Goal: Book appointment/travel/reservation

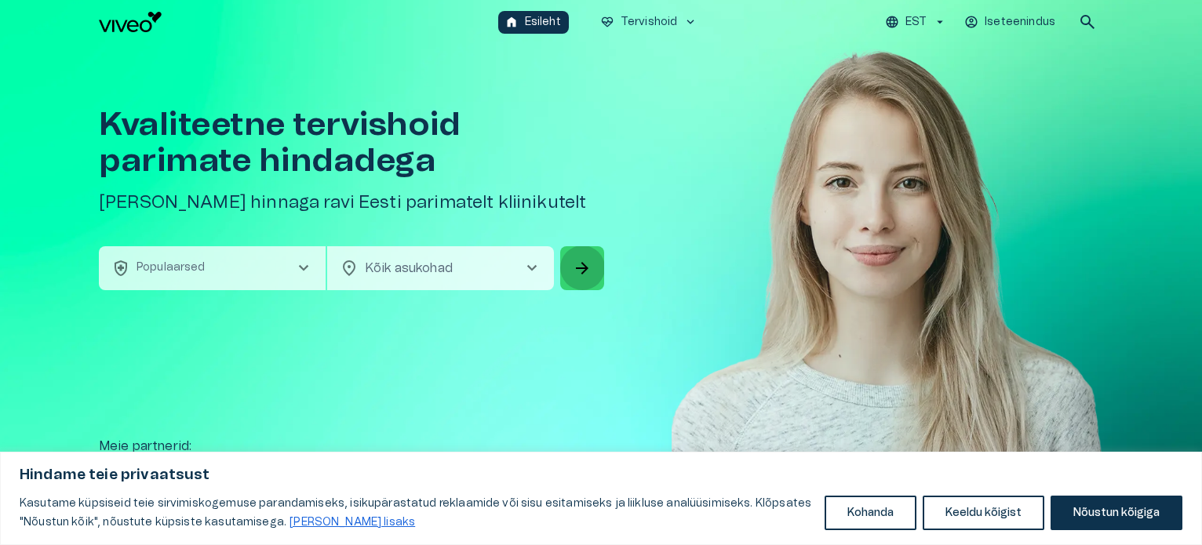
click at [590, 260] on span "arrow_forward" at bounding box center [582, 268] width 19 height 19
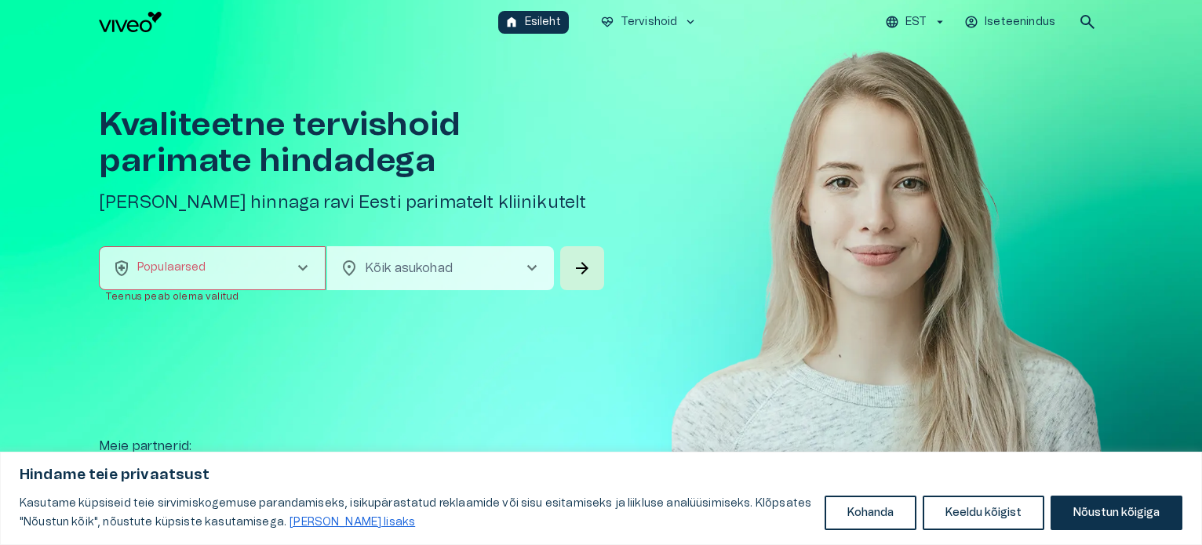
click at [298, 272] on span "chevron_right" at bounding box center [302, 268] width 19 height 19
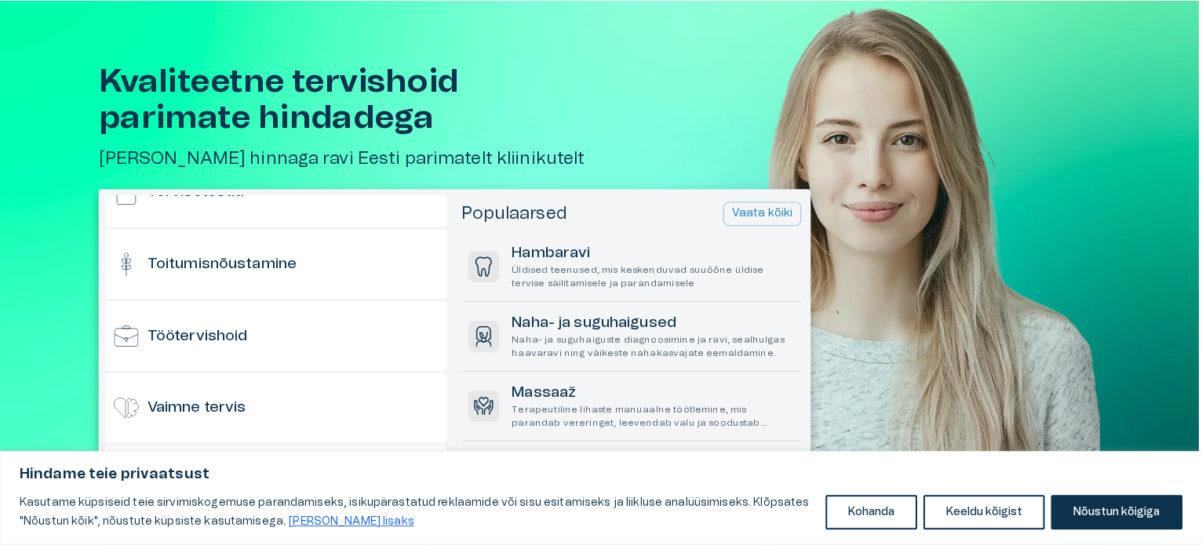
scroll to position [1545, 0]
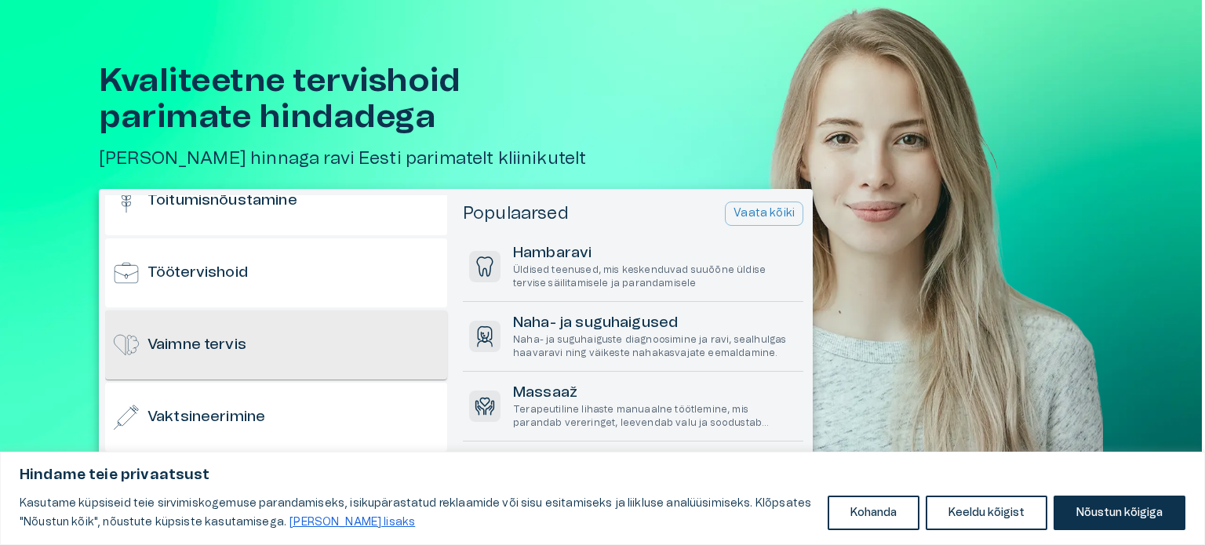
click at [270, 348] on div "Vaimne tervis" at bounding box center [276, 345] width 342 height 69
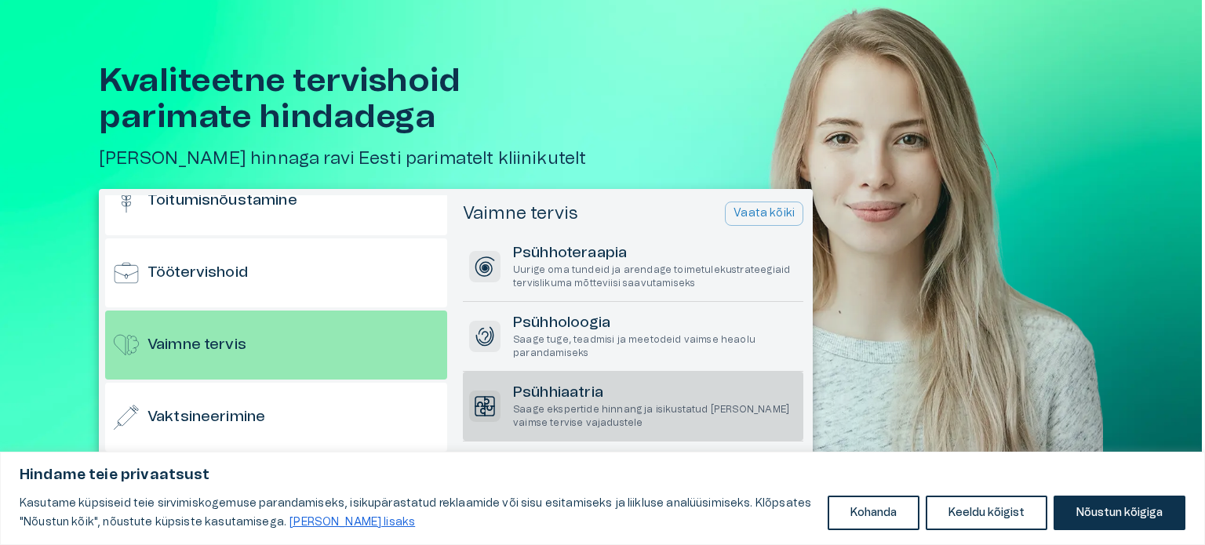
click at [584, 403] on p "Saage ekspertide hinnang ja isikustatud [PERSON_NAME] vaimse tervise vajadustele" at bounding box center [655, 416] width 284 height 27
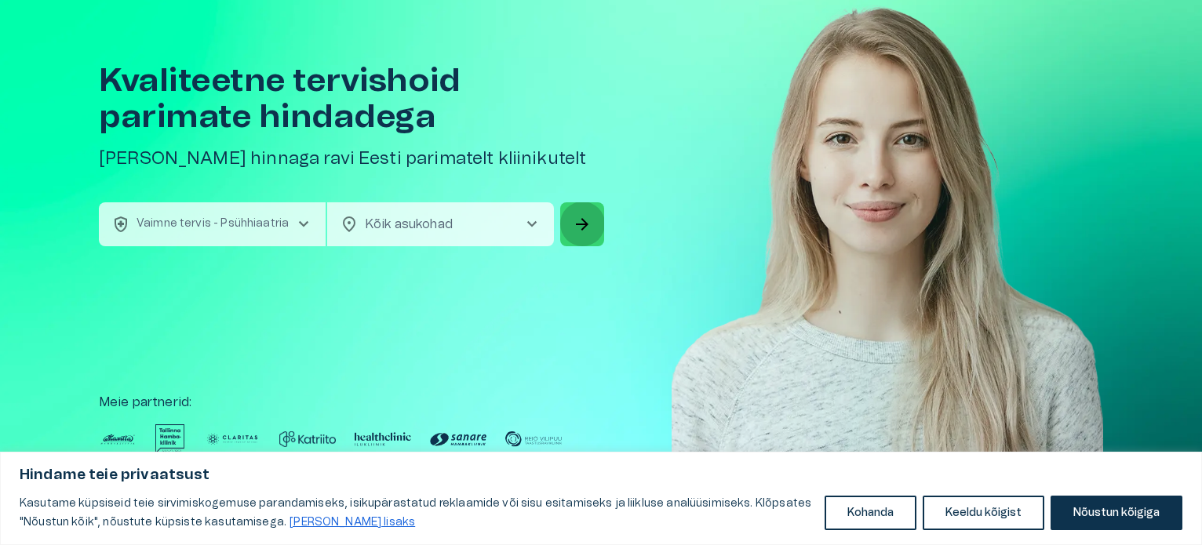
click at [585, 220] on span "arrow_forward" at bounding box center [582, 224] width 19 height 19
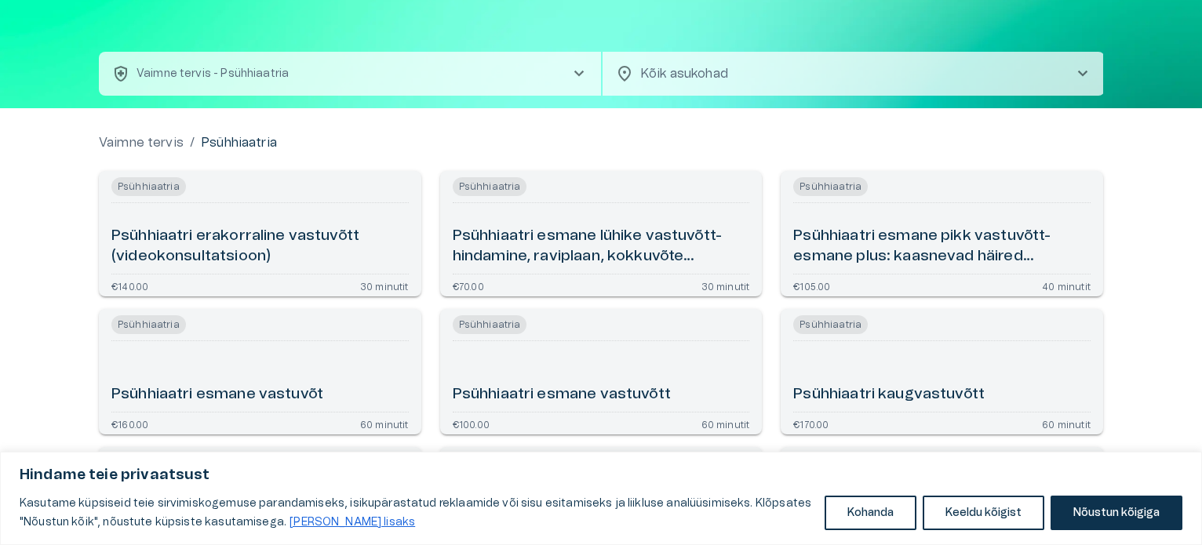
scroll to position [42, 0]
click at [589, 249] on h6 "Psühhiaatri esmane lühike vastuvõtt- hindamine, raviplaan, kokkuvõte (videokons…" at bounding box center [601, 248] width 297 height 42
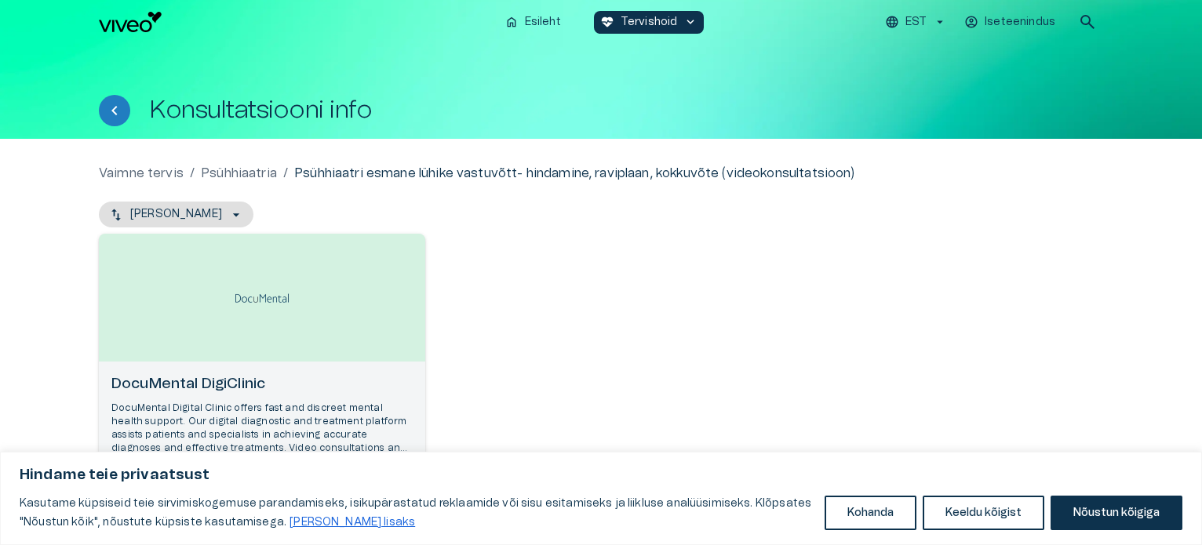
scroll to position [115, 0]
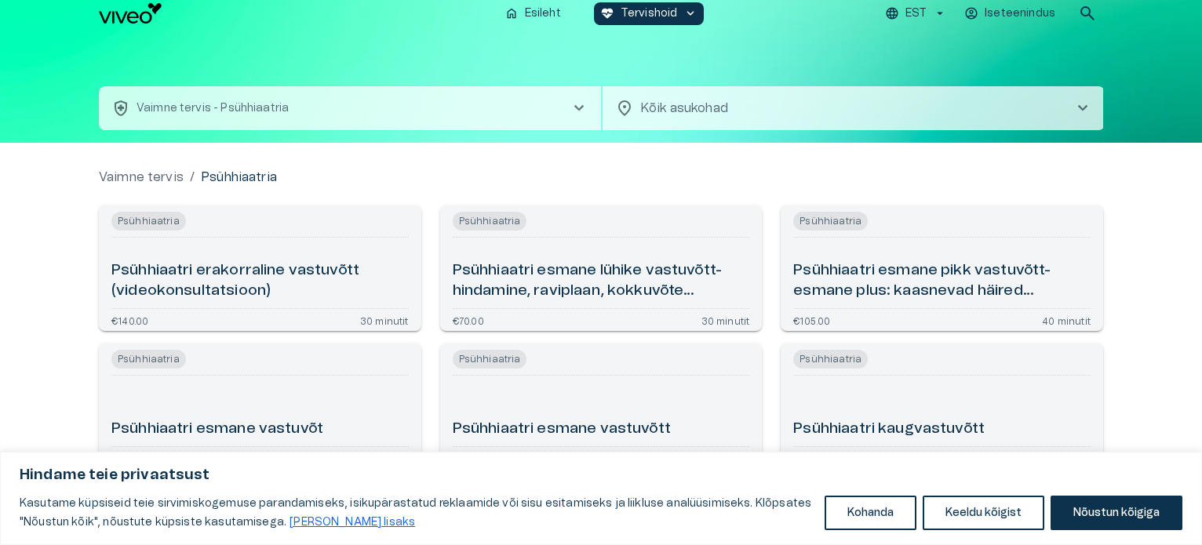
scroll to position [8, 0]
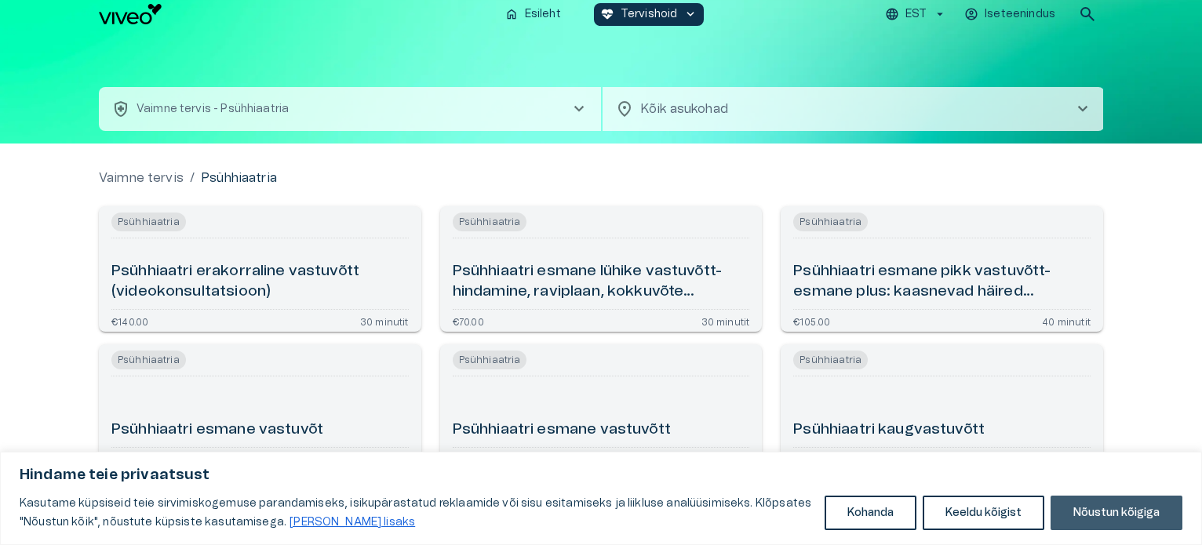
click at [1127, 517] on button "Nõustun kõigiga" at bounding box center [1117, 513] width 132 height 35
